Goal: Information Seeking & Learning: Learn about a topic

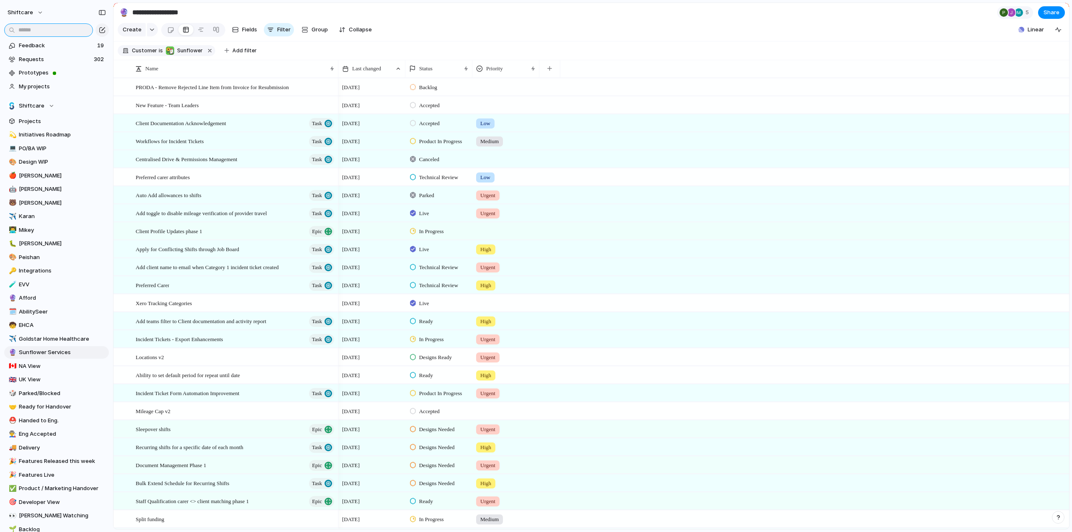
click at [50, 33] on input "text" at bounding box center [48, 29] width 89 height 13
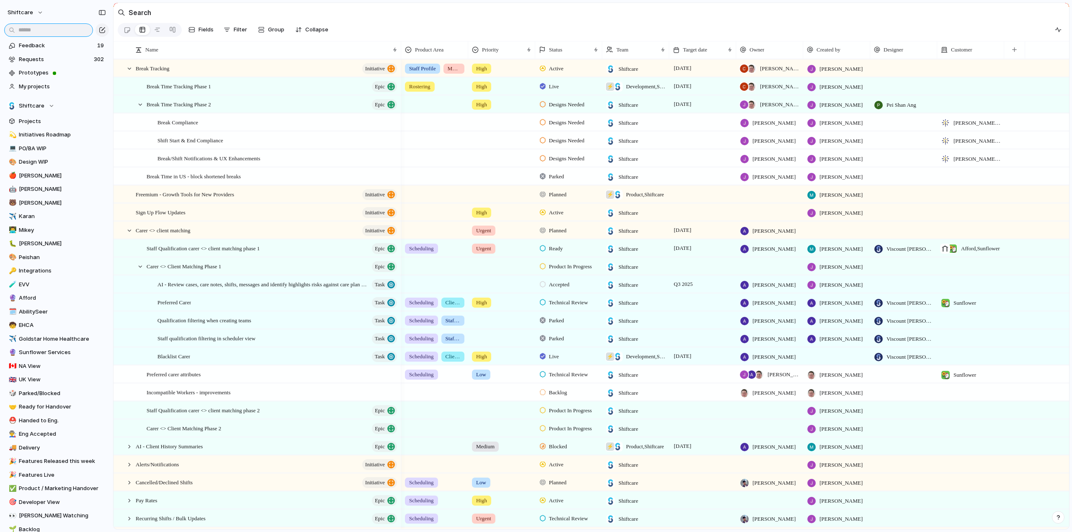
click at [24, 28] on input "text" at bounding box center [48, 29] width 89 height 13
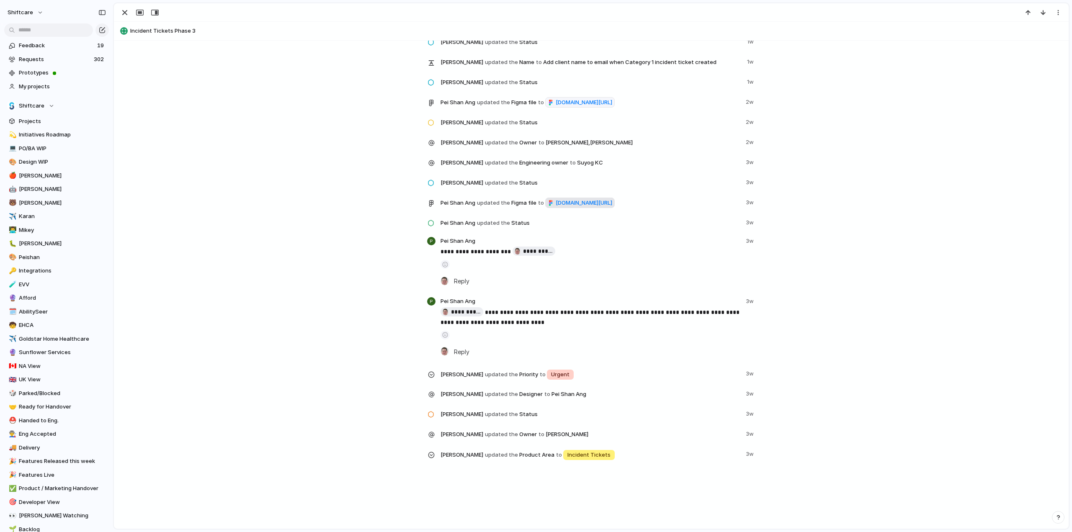
scroll to position [943, 0]
click at [126, 11] on div "button" at bounding box center [125, 13] width 10 height 10
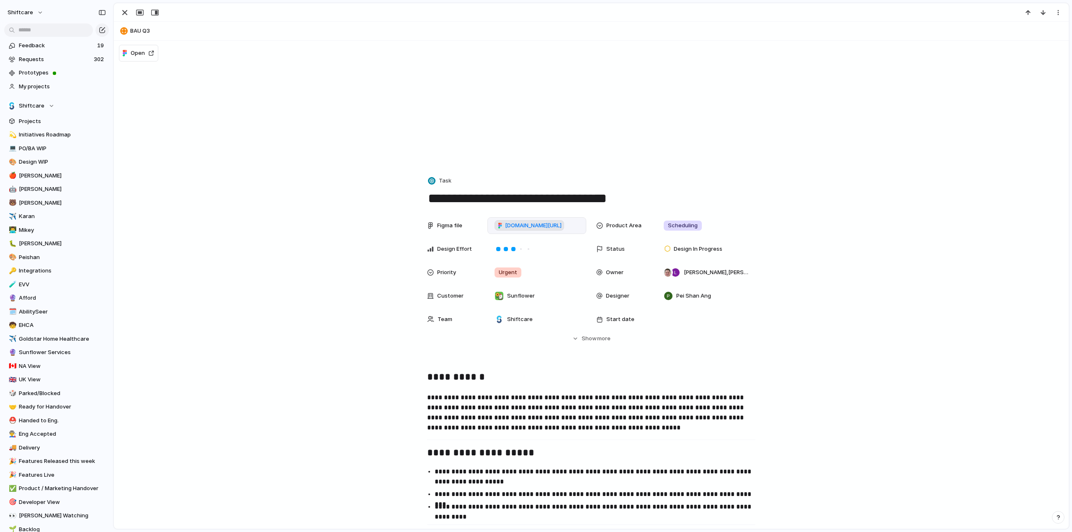
click at [529, 227] on span "figma.com/design/o65LqX1htzuriD6nMNe8I7/Hide-and-reset-SCHADS-alerts?node-id=42…" at bounding box center [533, 225] width 57 height 8
click at [122, 13] on div "button" at bounding box center [125, 13] width 10 height 10
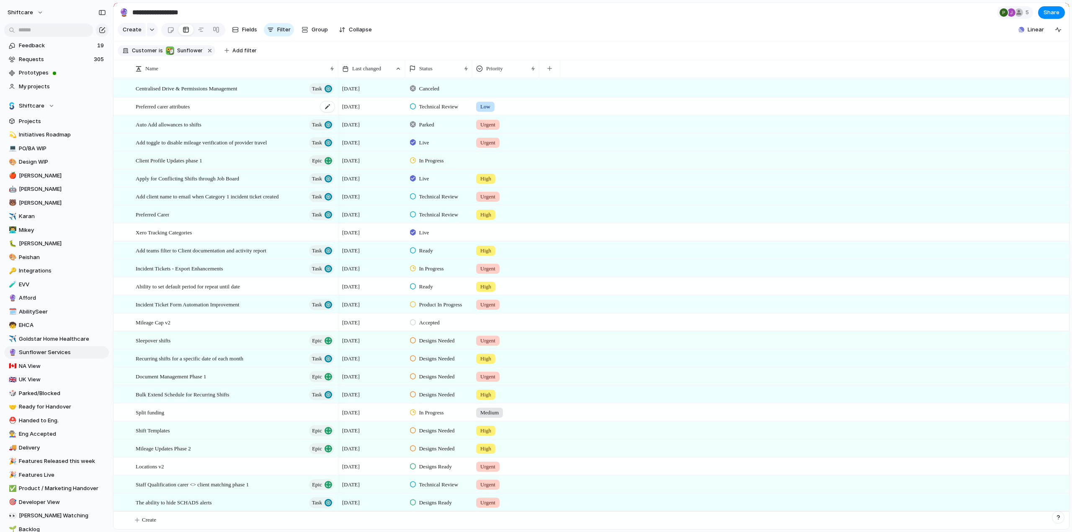
scroll to position [77, 0]
click at [33, 89] on span "My projects" at bounding box center [62, 86] width 87 height 8
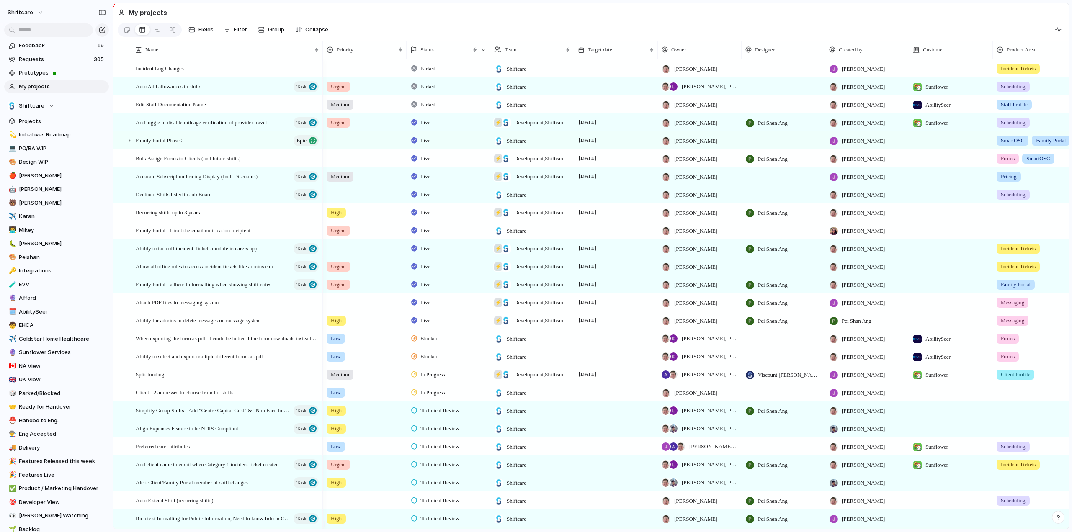
click at [27, 84] on span "My projects" at bounding box center [62, 86] width 87 height 8
click at [234, 31] on span "Filter" at bounding box center [240, 30] width 13 height 8
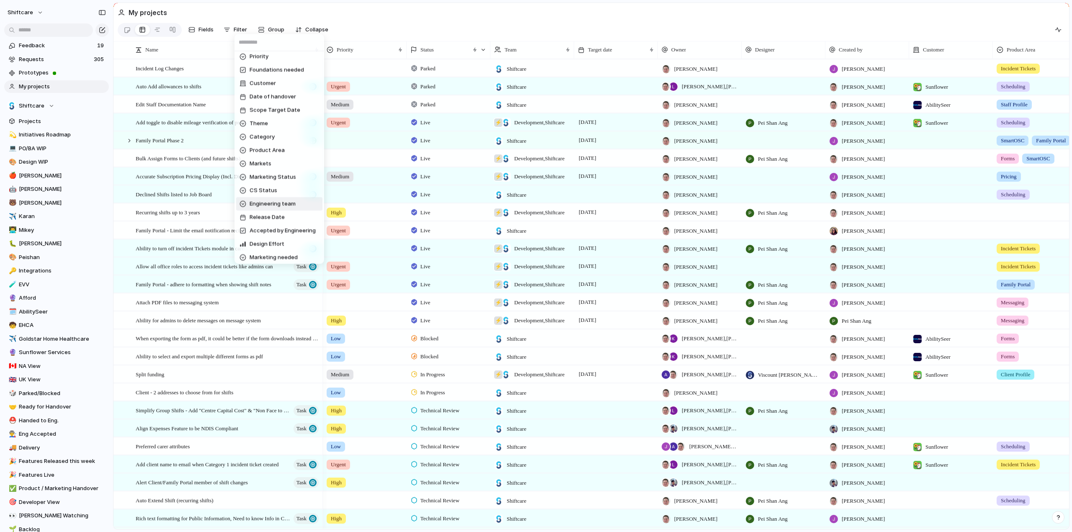
scroll to position [126, 0]
click at [261, 239] on span "Status" at bounding box center [258, 243] width 18 height 8
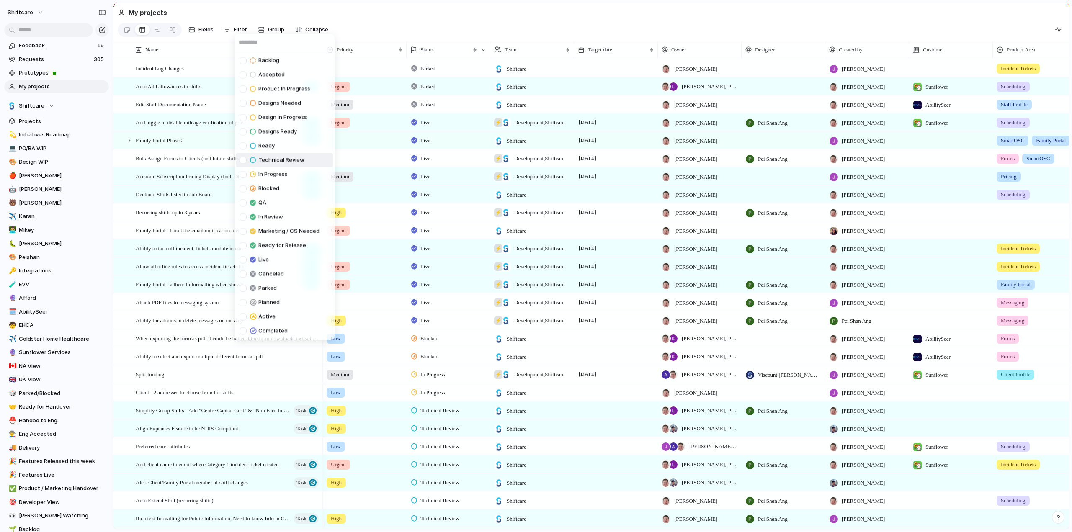
click at [244, 161] on div at bounding box center [242, 160] width 7 height 7
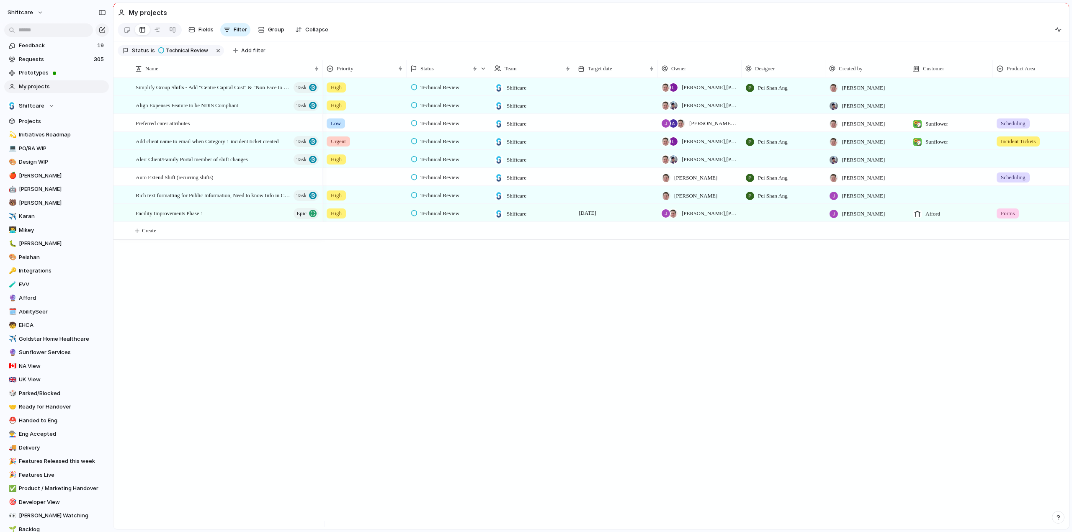
click at [535, 18] on div "Backlog Accepted Product In Progress Designs Needed Design In Progress Designs …" at bounding box center [536, 266] width 1072 height 532
click at [39, 87] on span "My projects" at bounding box center [62, 86] width 87 height 8
click at [217, 53] on button "button" at bounding box center [218, 50] width 11 height 11
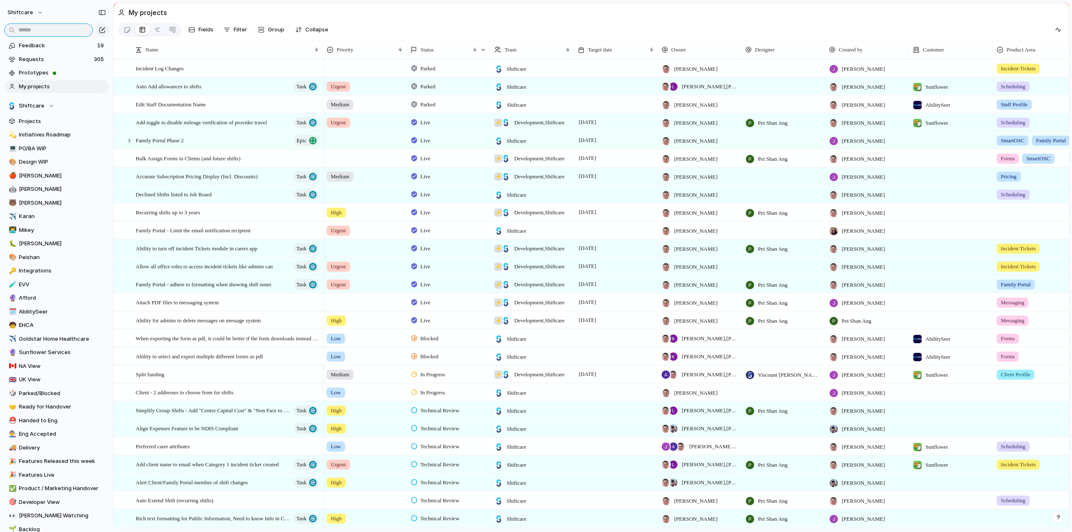
click at [28, 30] on input "text" at bounding box center [48, 29] width 89 height 13
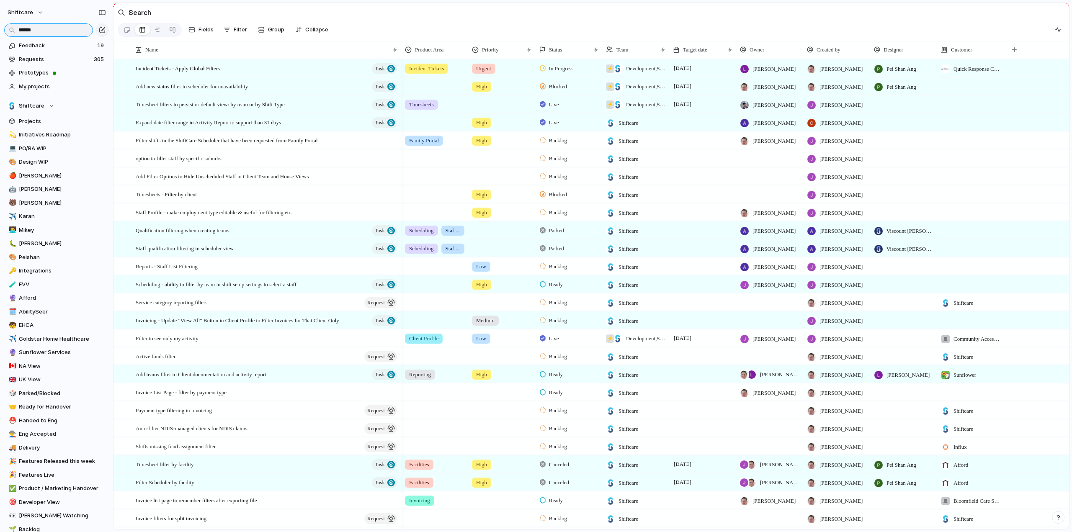
click at [31, 29] on input "******" at bounding box center [48, 29] width 89 height 13
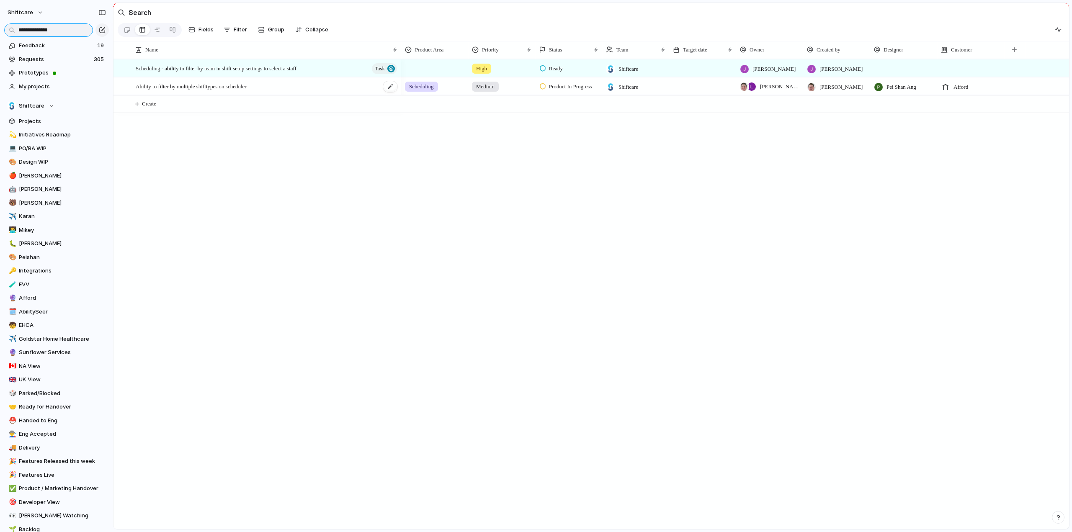
type input "**********"
click at [239, 95] on div "Ability to filter by multiple shifttypes on scheduler" at bounding box center [267, 86] width 262 height 17
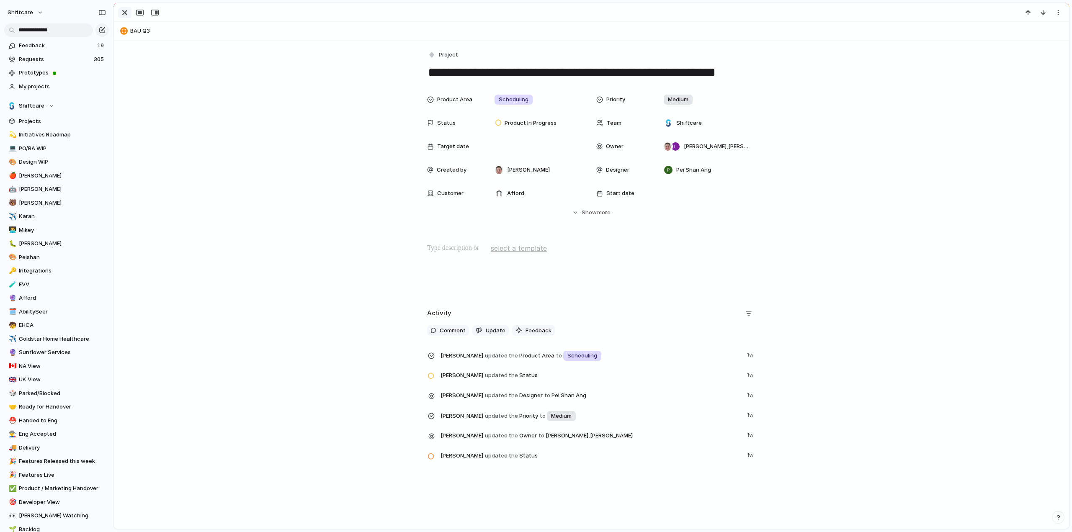
click at [126, 13] on div "button" at bounding box center [125, 13] width 10 height 10
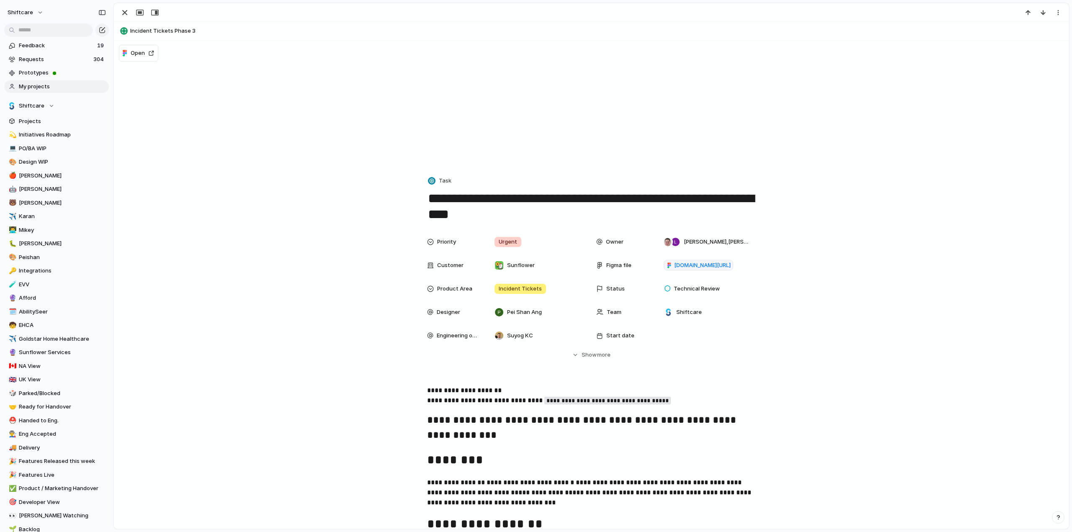
click at [39, 88] on span "My projects" at bounding box center [62, 86] width 87 height 8
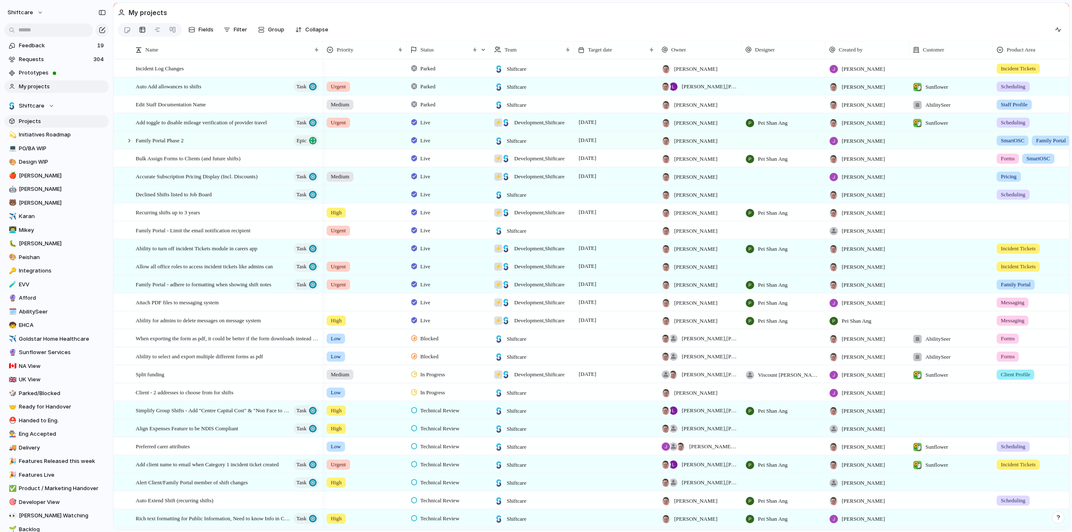
click at [28, 118] on span "Projects" at bounding box center [62, 121] width 87 height 8
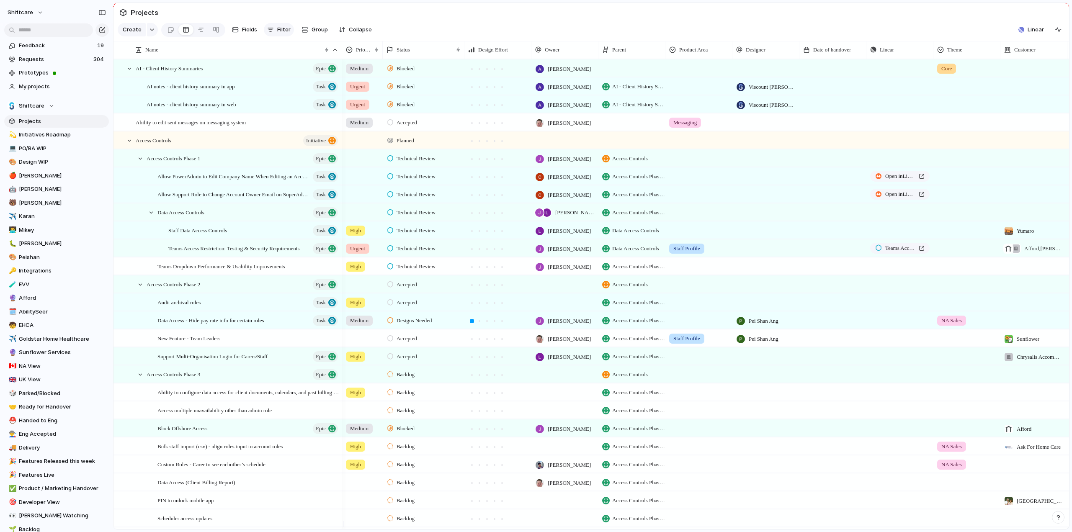
click at [289, 28] on button "Filter" at bounding box center [279, 29] width 30 height 13
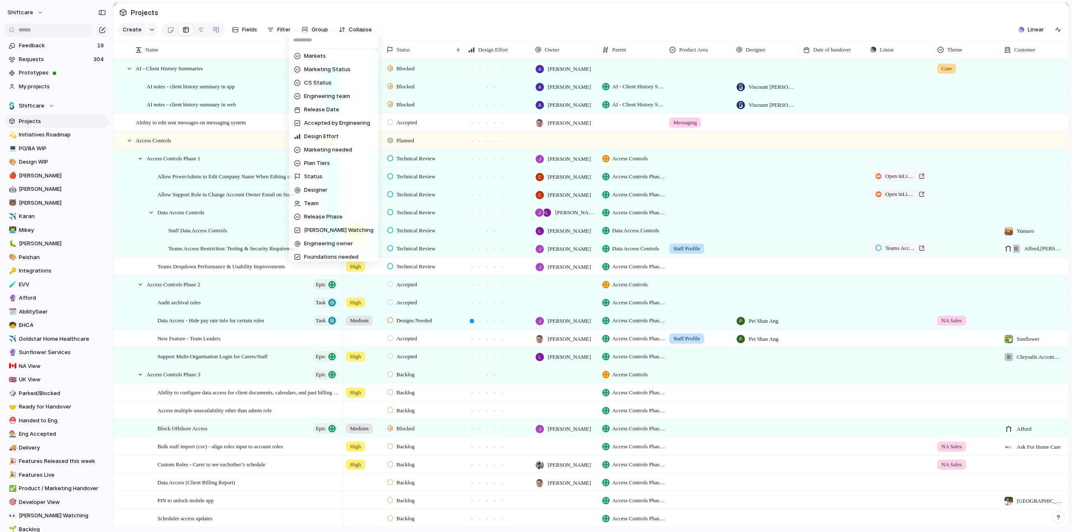
scroll to position [84, 0]
click at [312, 190] on span "Status" at bounding box center [313, 188] width 18 height 8
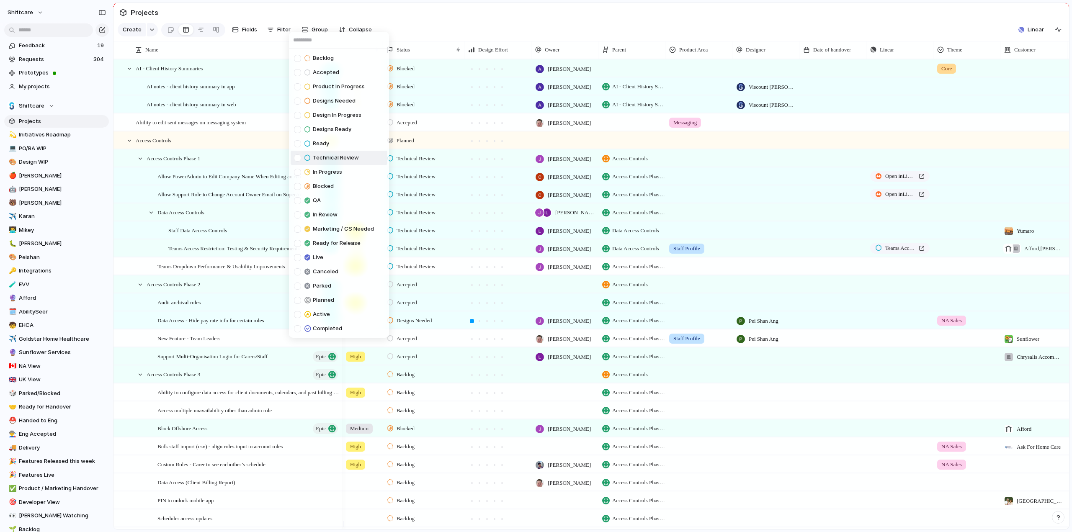
click at [298, 156] on div at bounding box center [297, 157] width 7 height 7
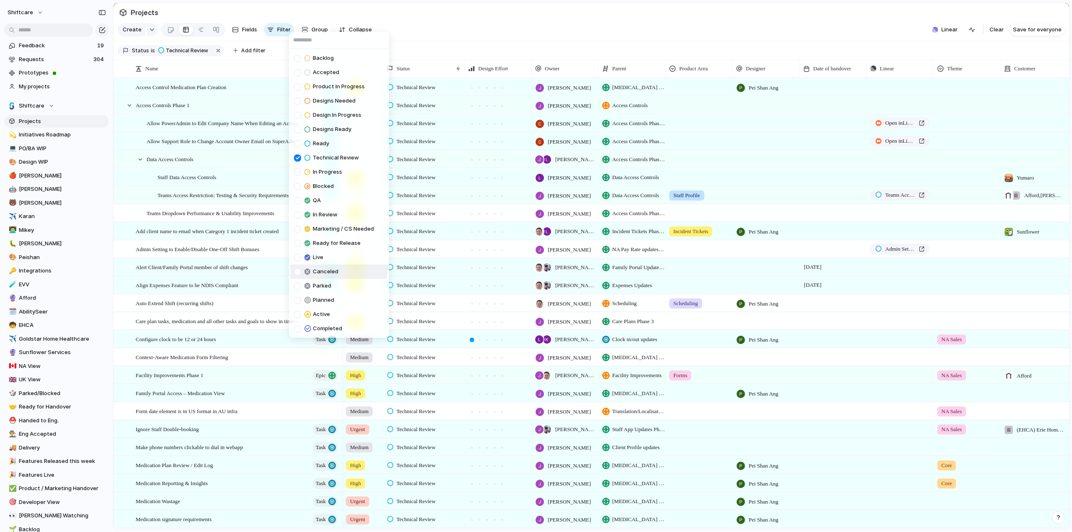
click at [548, 21] on div "Backlog Accepted Product In Progress Designs Needed Design In Progress Designs …" at bounding box center [536, 266] width 1072 height 532
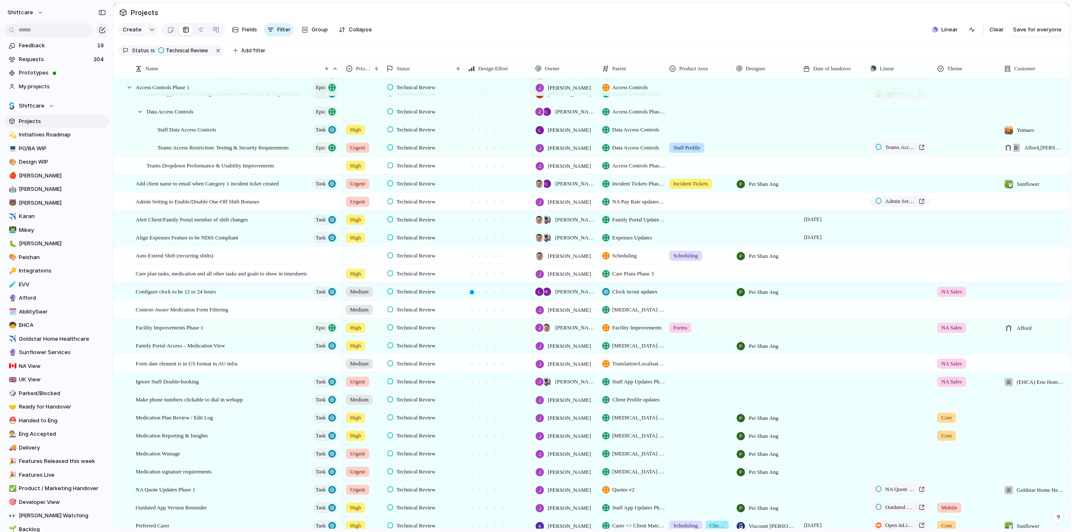
scroll to position [0, 0]
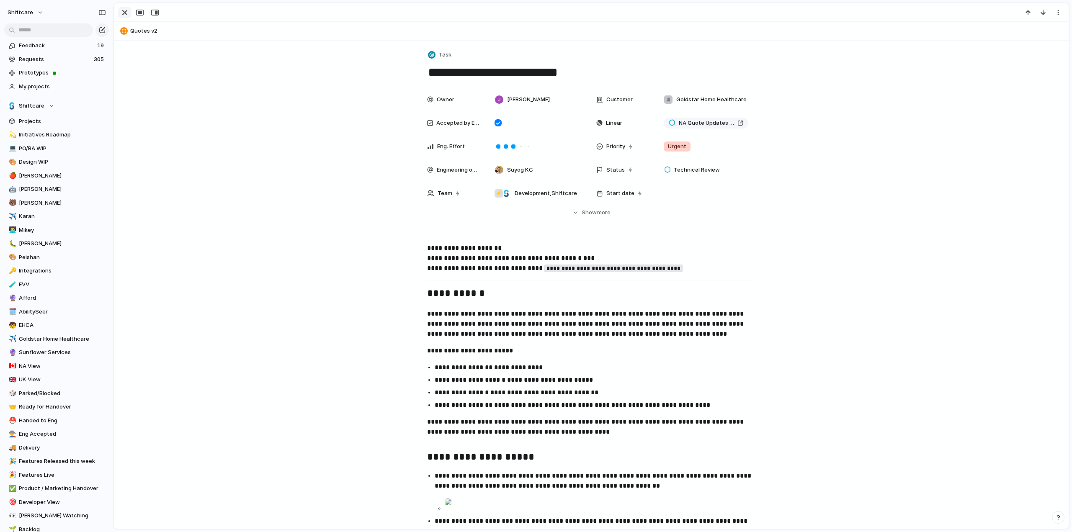
click at [126, 13] on div "button" at bounding box center [125, 13] width 10 height 10
